Goal: Task Accomplishment & Management: Use online tool/utility

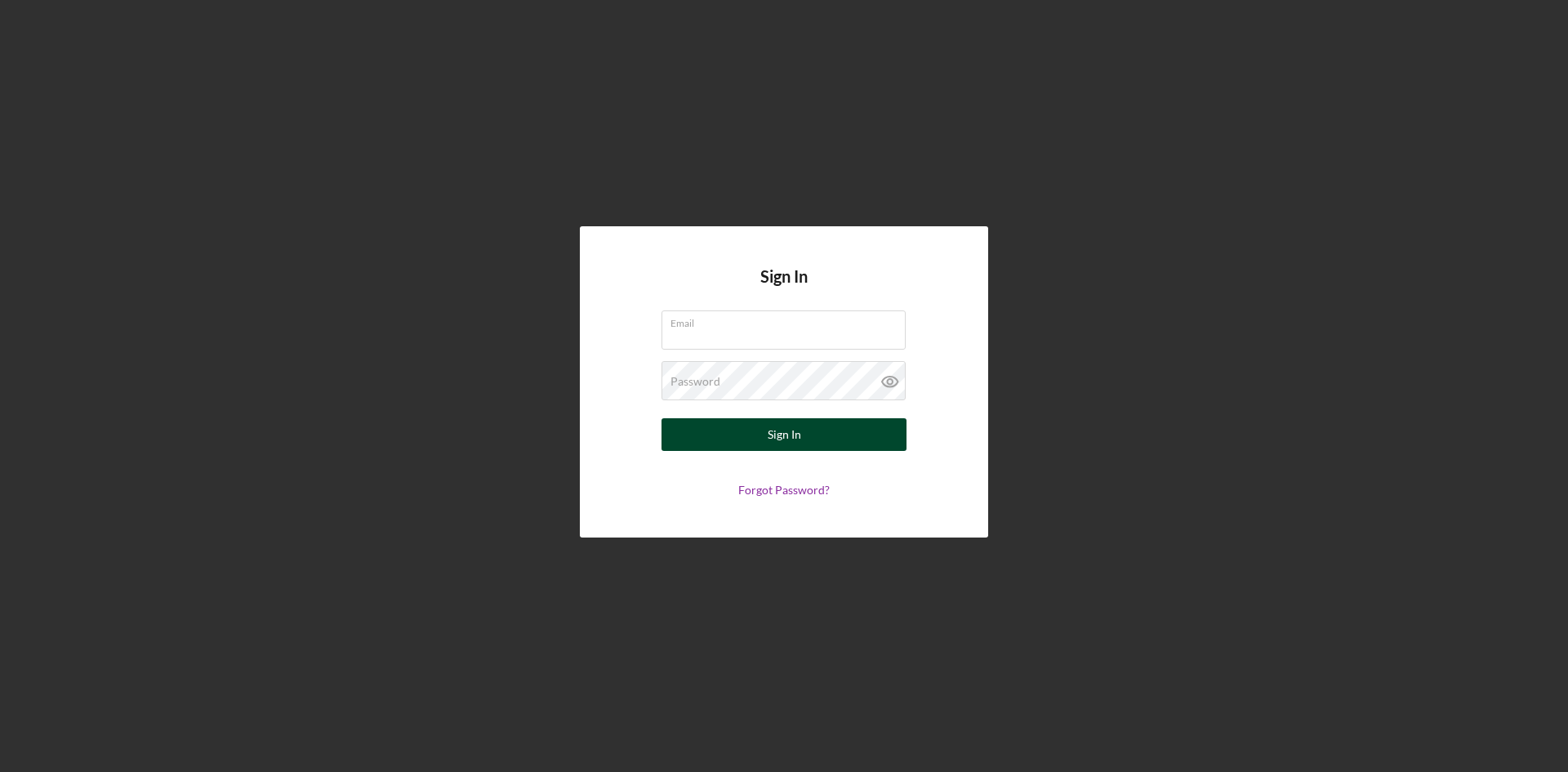
type input "[EMAIL_ADDRESS][DOMAIN_NAME]"
click at [799, 426] on div "Sign In" at bounding box center [784, 434] width 33 height 32
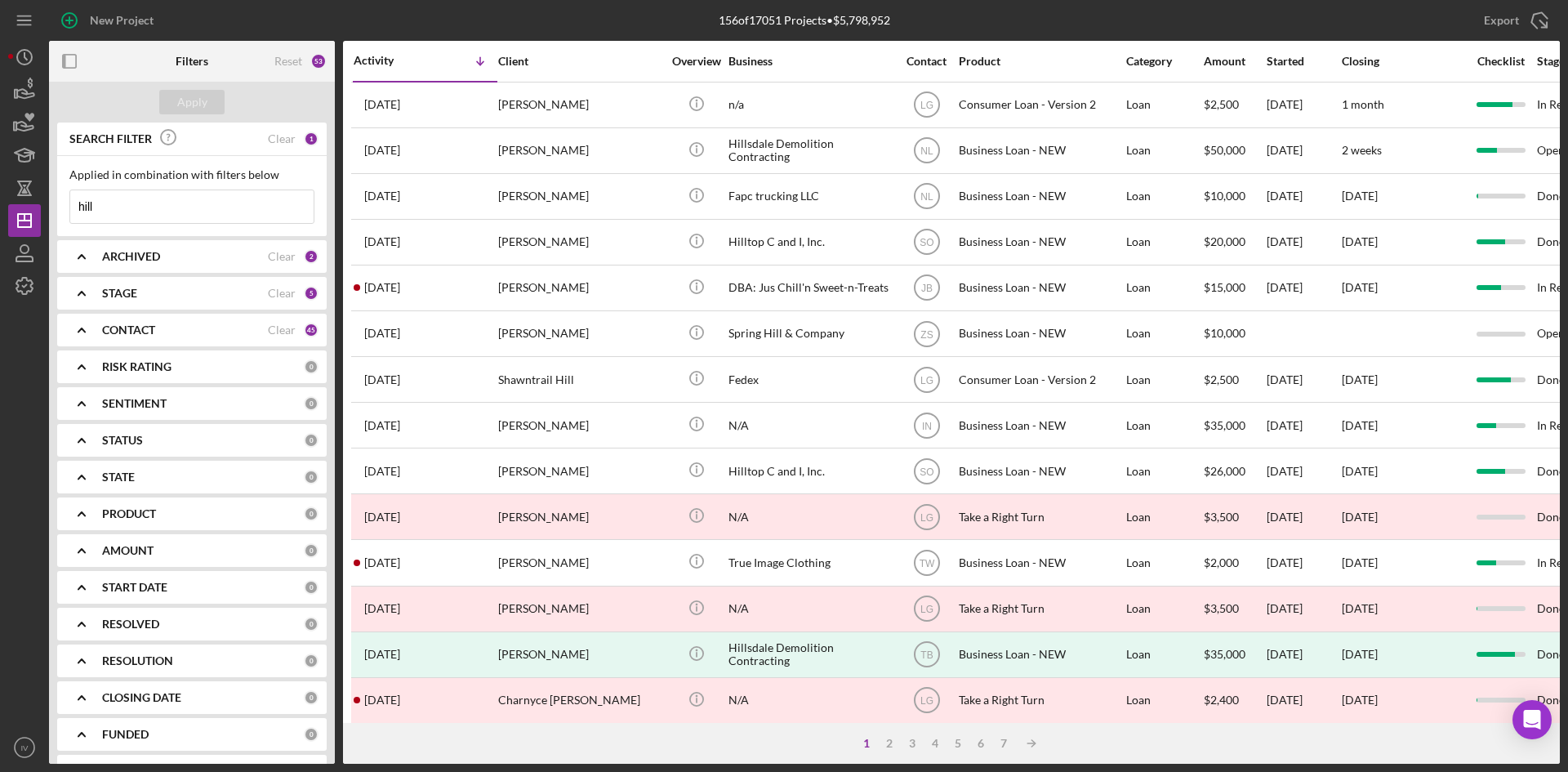
drag, startPoint x: 165, startPoint y: 213, endPoint x: -130, endPoint y: 212, distance: 295.0
click at [0, 212] on html "New Project 156 of 17051 Projects • $5,798,952 hill Export Icon/Export Filters …" at bounding box center [784, 386] width 1568 height 772
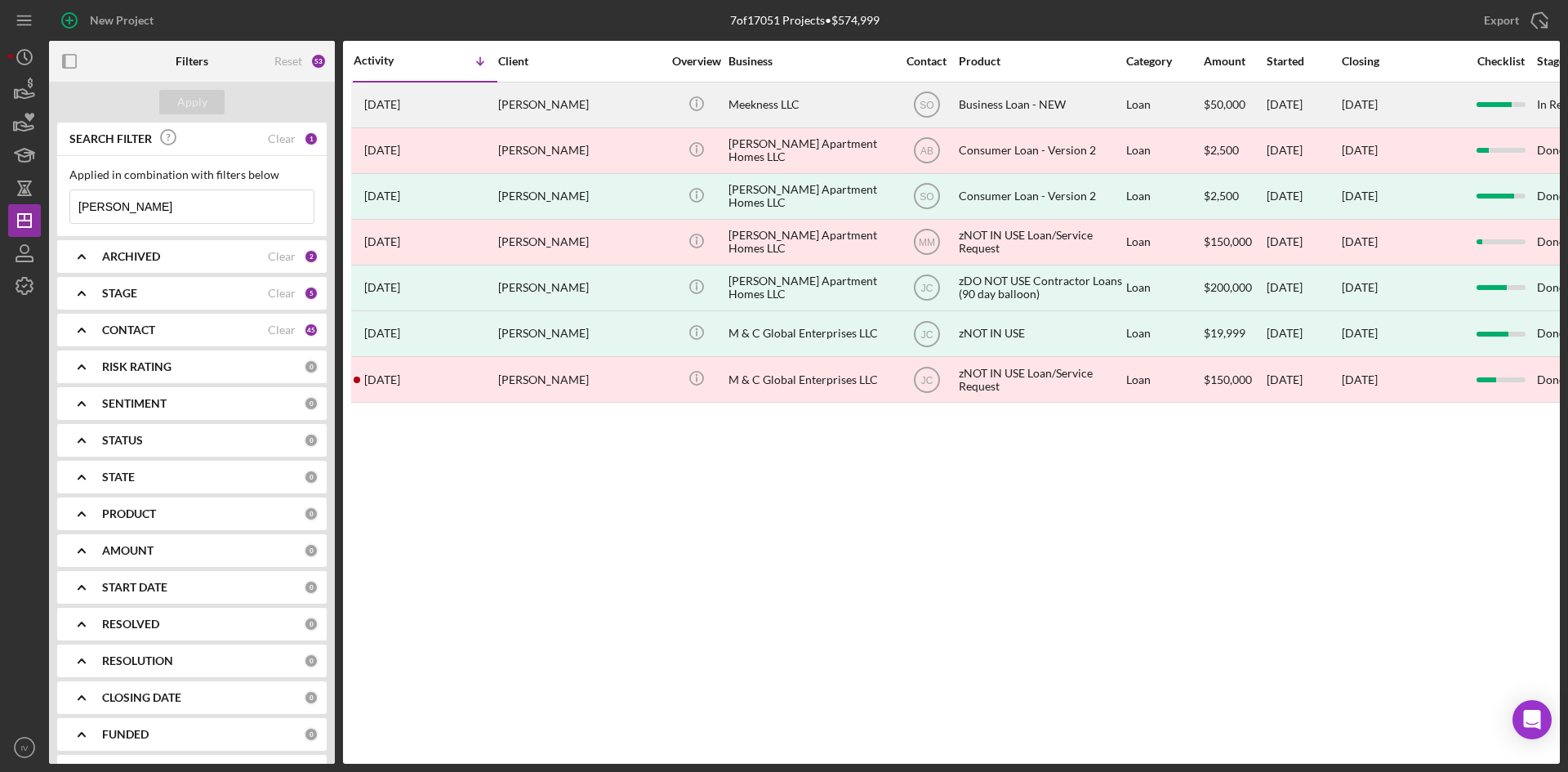
type input "[PERSON_NAME]"
click at [561, 100] on div "[PERSON_NAME]" at bounding box center [579, 105] width 164 height 43
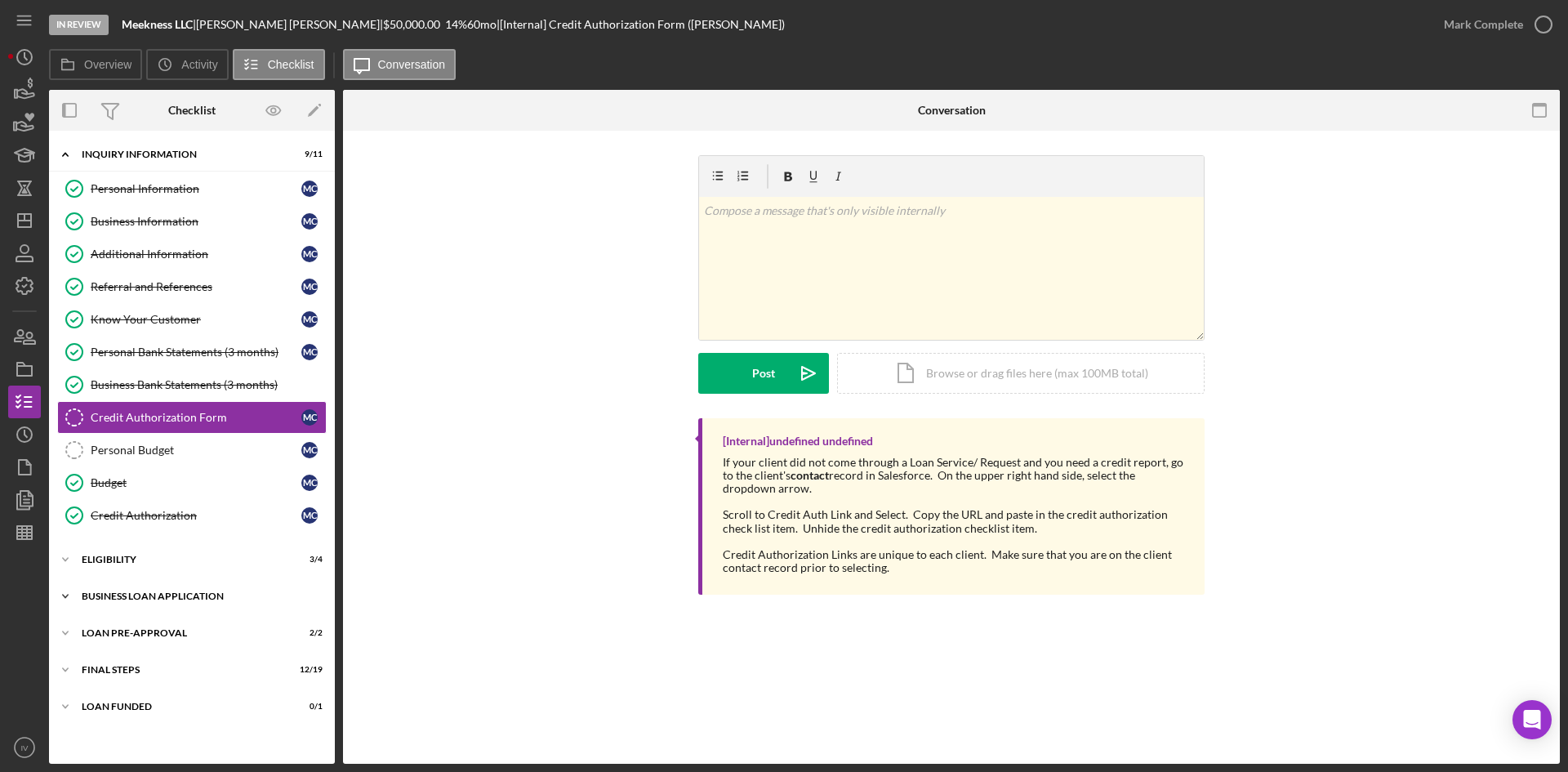
click at [80, 598] on icon "Icon/Expander" at bounding box center [65, 596] width 32 height 32
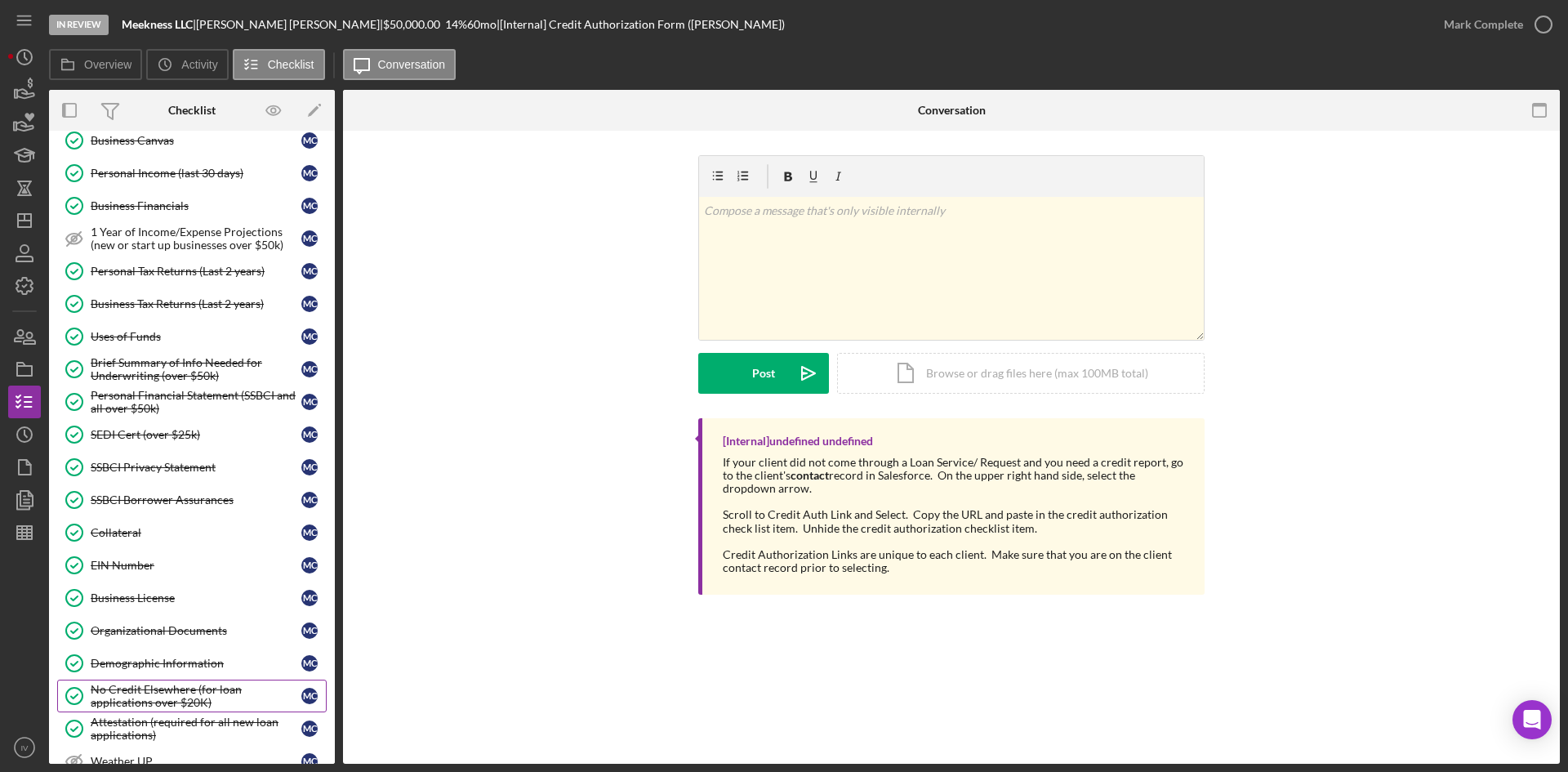
scroll to position [572, 0]
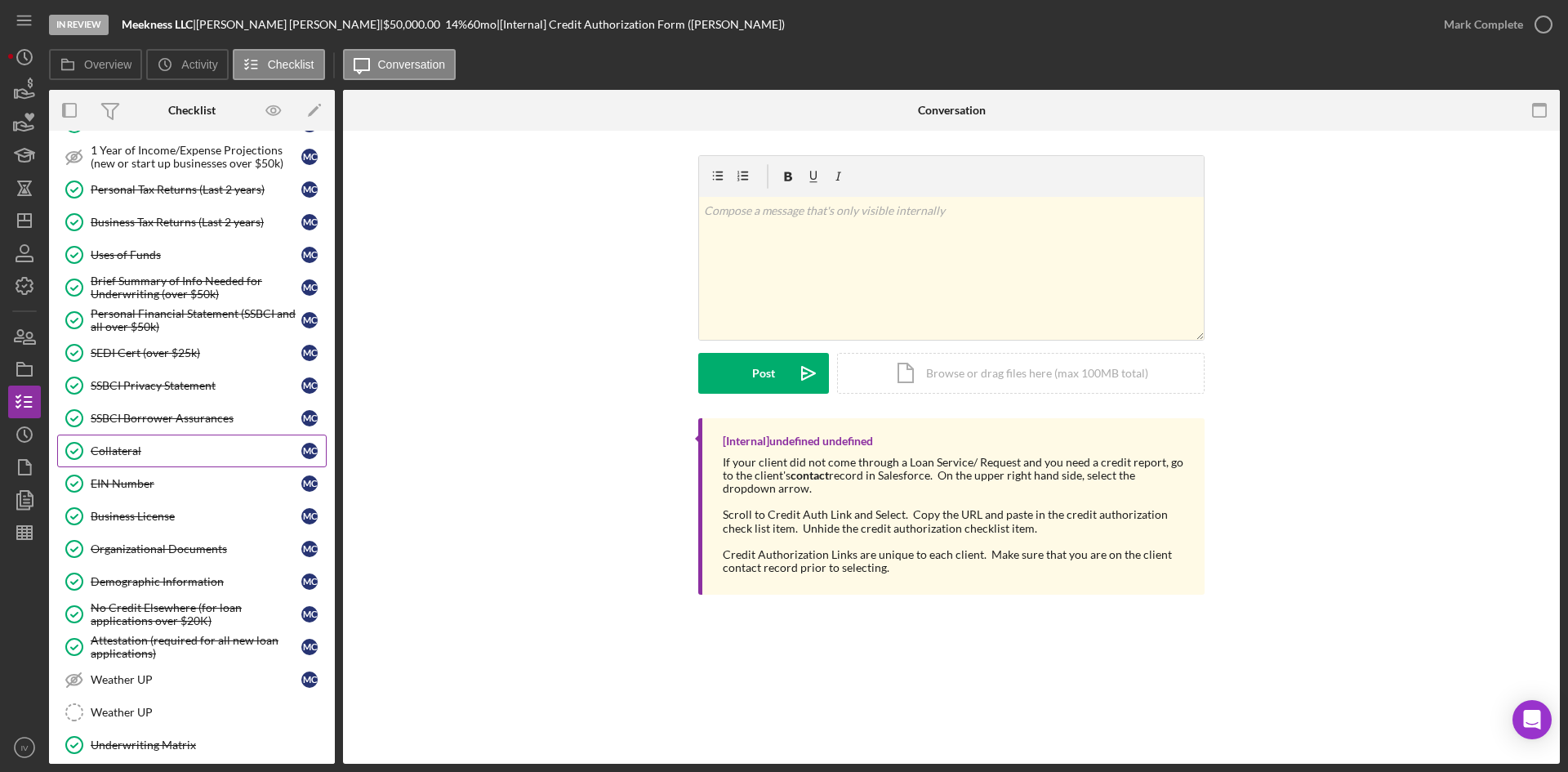
click at [108, 450] on div "Collateral" at bounding box center [196, 451] width 211 height 13
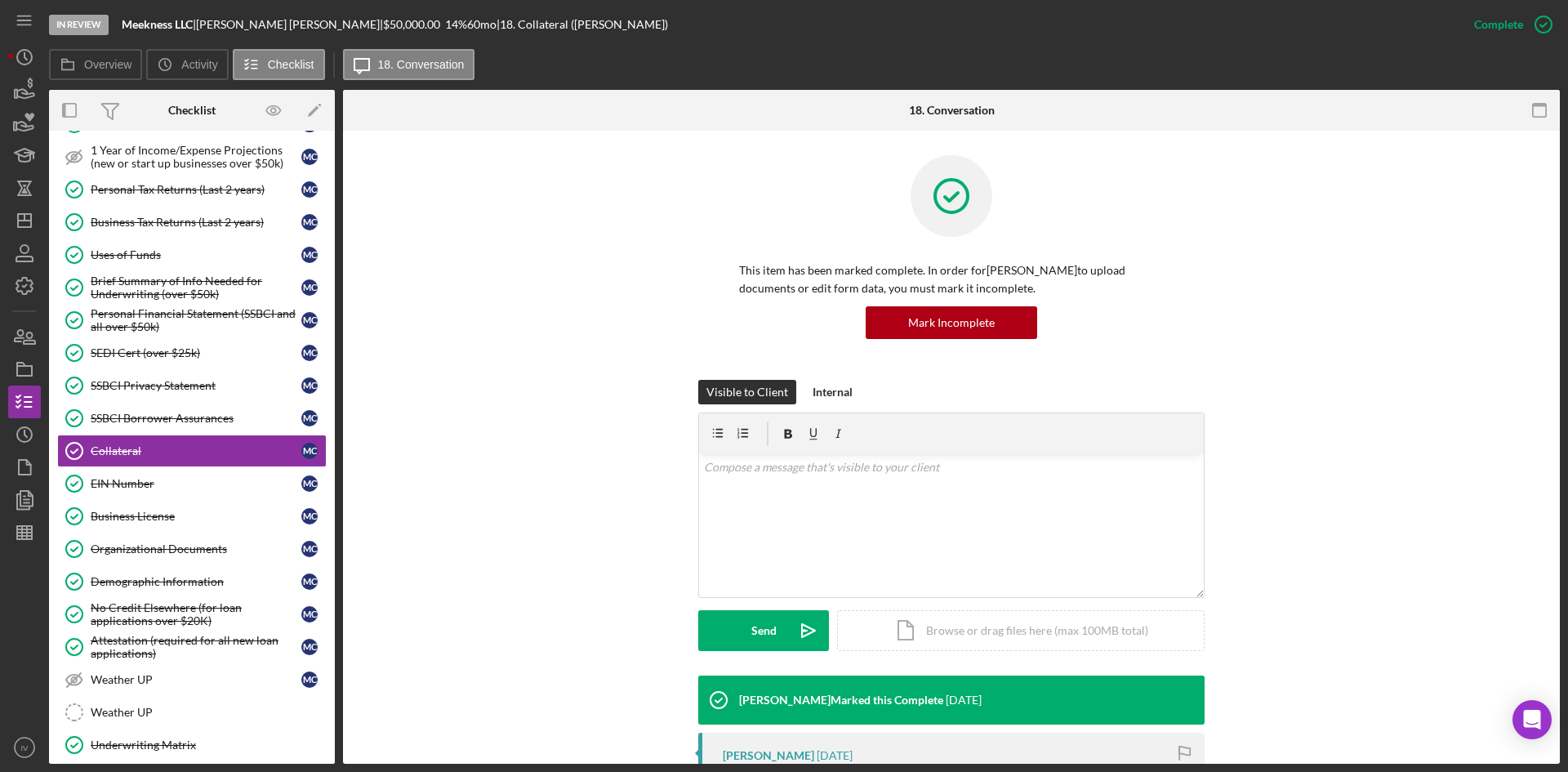
scroll to position [245, 0]
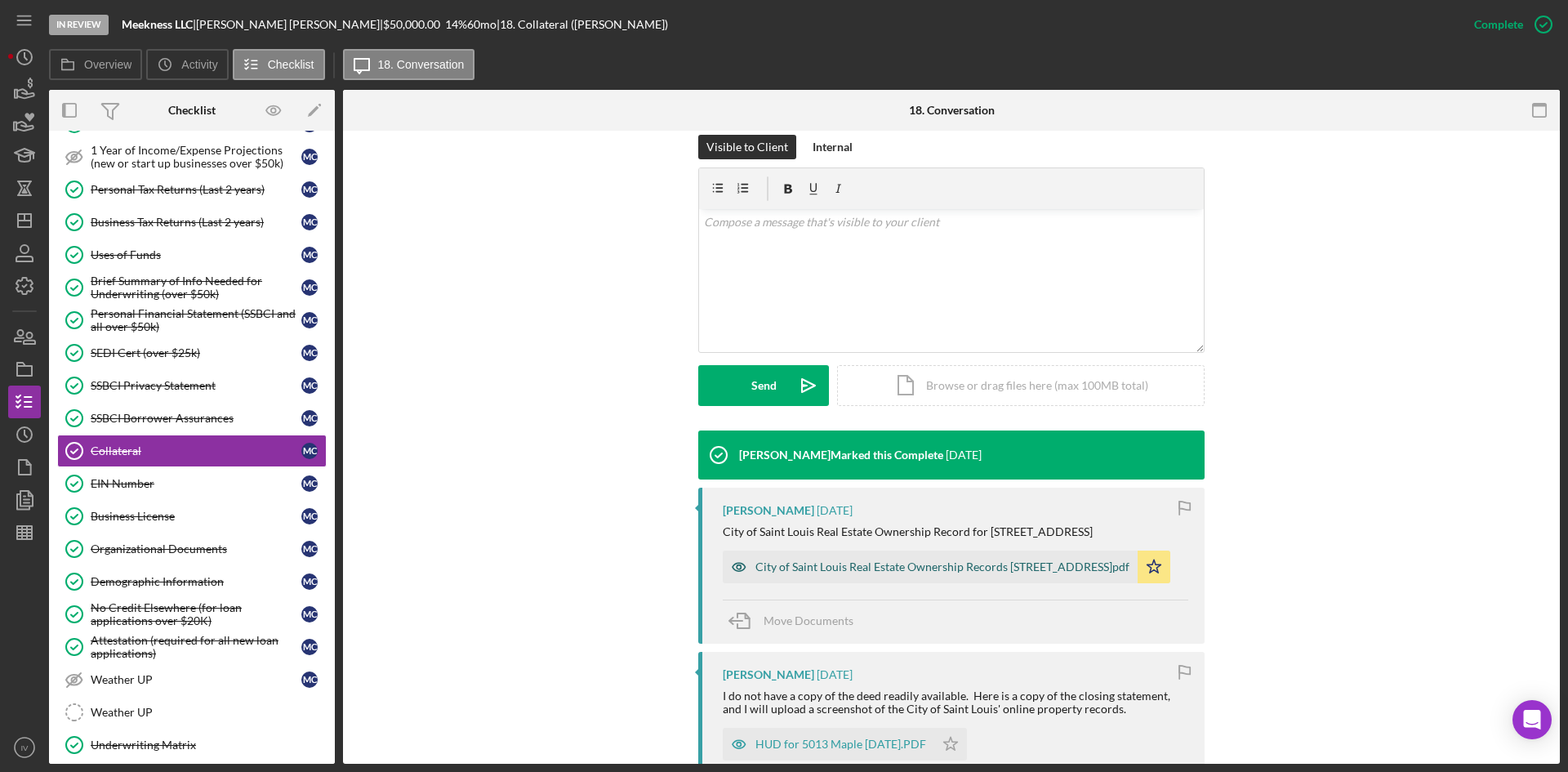
click at [907, 555] on div "City of Saint Louis Real Estate Ownership Records [STREET_ADDRESS]pdf" at bounding box center [931, 566] width 415 height 32
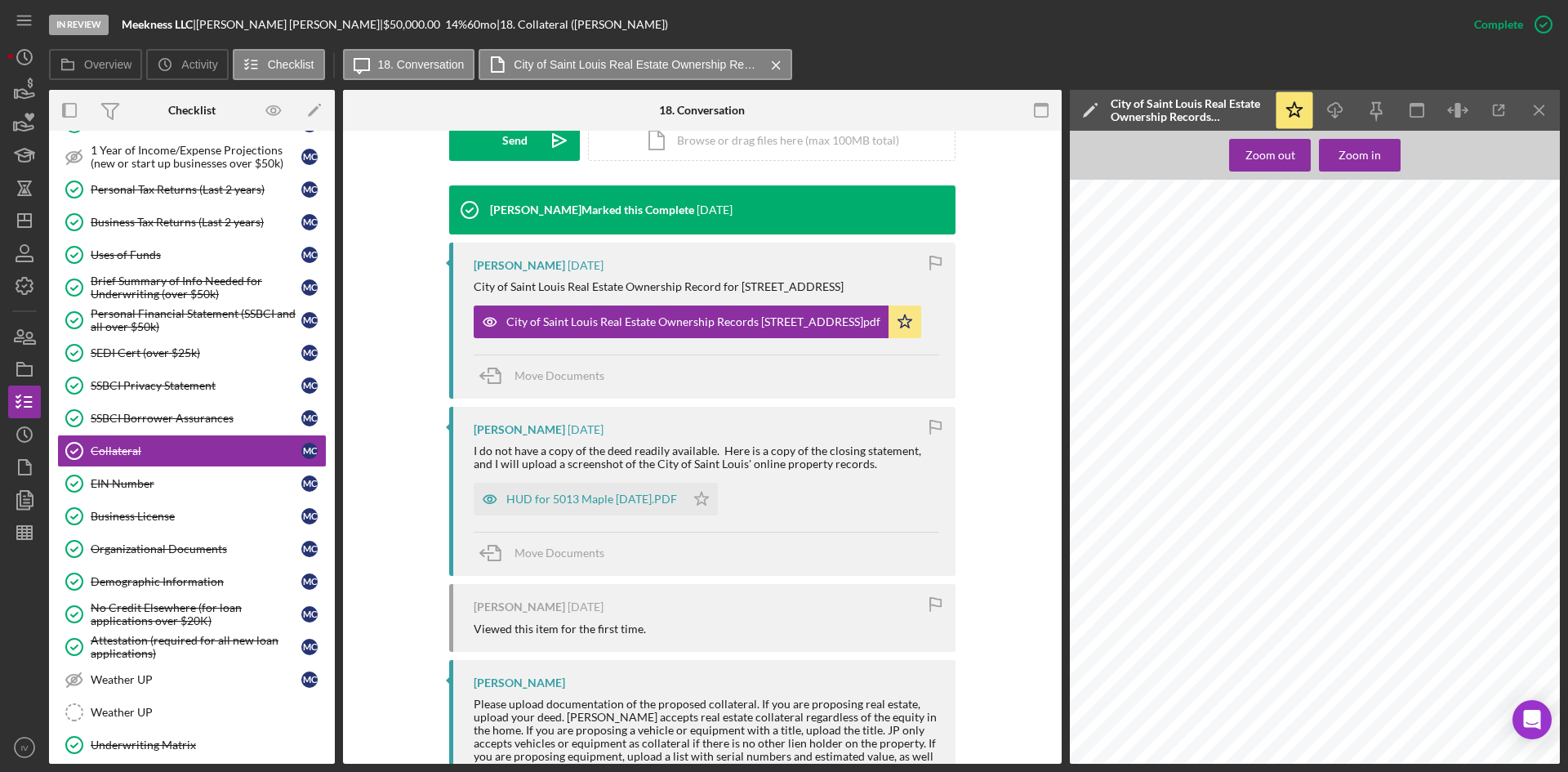
scroll to position [555, 0]
